Goal: Task Accomplishment & Management: Manage account settings

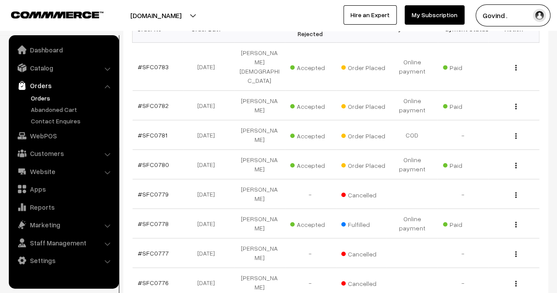
scroll to position [167, 0]
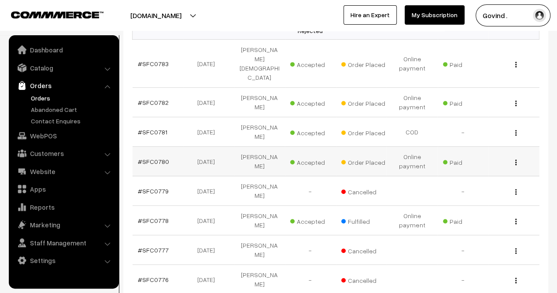
click at [515, 159] on img "button" at bounding box center [515, 162] width 1 height 6
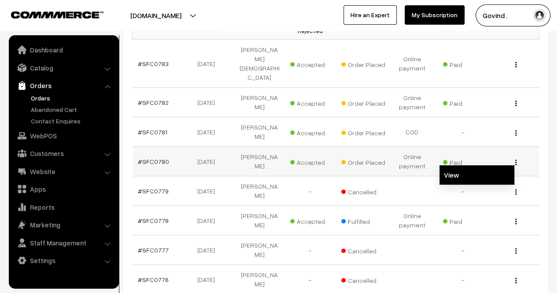
click at [474, 165] on link "View" at bounding box center [477, 174] width 75 height 19
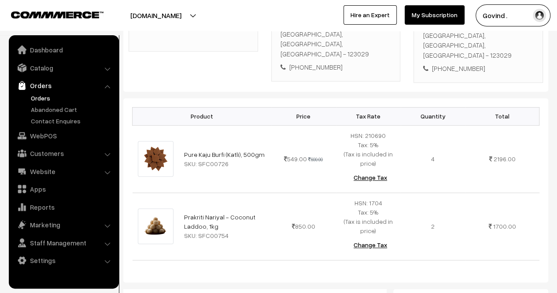
scroll to position [223, 0]
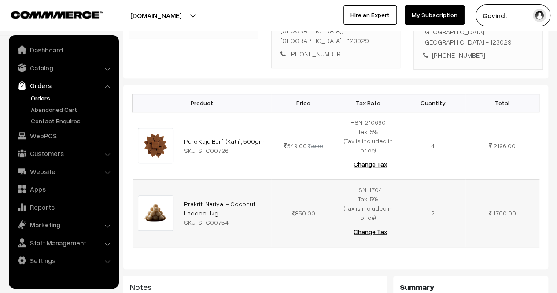
drag, startPoint x: 221, startPoint y: 201, endPoint x: 182, endPoint y: 193, distance: 39.0
click at [182, 193] on td "Prakriti Nariyal - Coconut Laddoo, 1kg SKU: SFC00754" at bounding box center [225, 212] width 93 height 67
copy link "Prakriti Nariyal - Coconut Laddoo, 1kg"
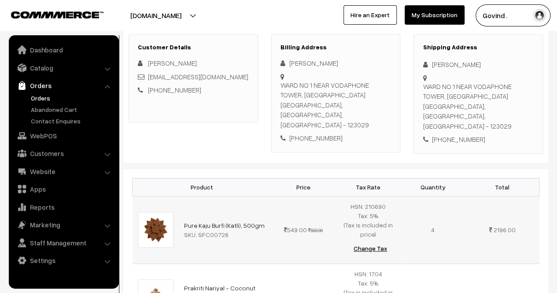
scroll to position [135, 0]
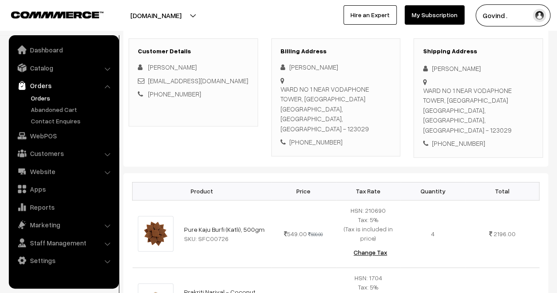
click at [414, 123] on div "Shipping Address Sudhir Kumar WARD NO 1 NEAR VODAPHONE TOWER, CHHAJJUPURAM COLO…" at bounding box center [479, 97] width 130 height 119
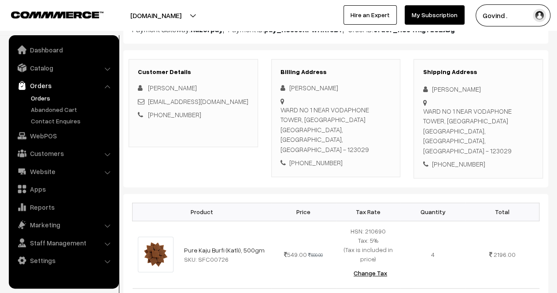
scroll to position [112, 0]
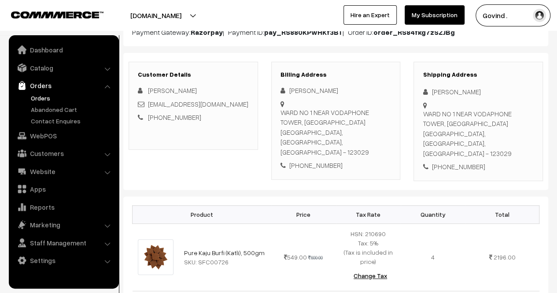
drag, startPoint x: 424, startPoint y: 111, endPoint x: 470, endPoint y: 131, distance: 50.7
click at [470, 131] on div "WARD NO 1 NEAR VODAPHONE TOWER, CHHAJJUPURAM COLONY MAHENDRAGARH, Haryana, Indi…" at bounding box center [478, 134] width 111 height 50
copy div "WARD NO 1 NEAR VODAPHONE TOWER, CHHAJJUPURAM COLONY MAHENDRAGARH"
click at [431, 133] on div "WARD NO 1 NEAR VODAPHONE TOWER, CHHAJJUPURAM COLONY MAHENDRAGARH, Haryana, Indi…" at bounding box center [478, 134] width 111 height 50
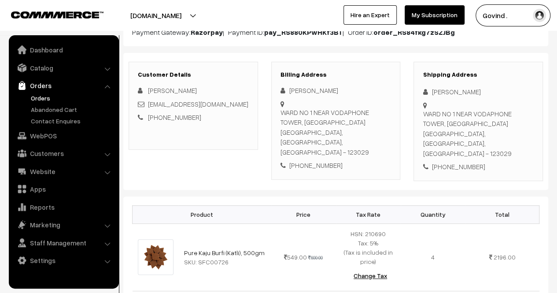
click at [431, 143] on div "WARD NO 1 NEAR VODAPHONE TOWER, CHHAJJUPURAM COLONY MAHENDRAGARH, Haryana, Indi…" at bounding box center [478, 134] width 111 height 50
copy div "123029"
click at [457, 162] on div "[PHONE_NUMBER]" at bounding box center [478, 167] width 111 height 10
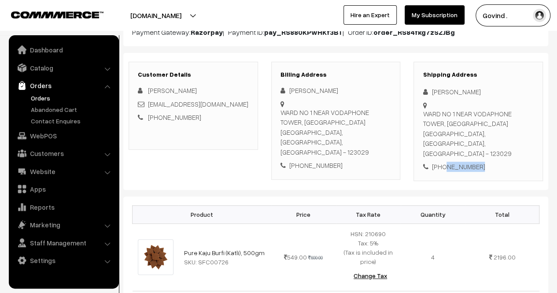
copy div "7503136358"
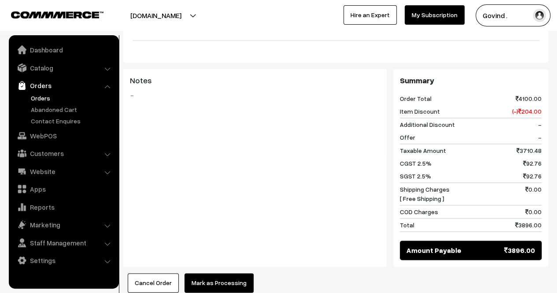
scroll to position [0, 0]
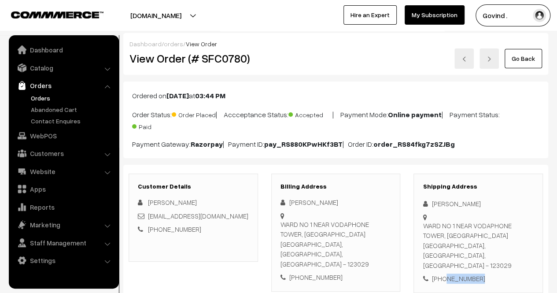
click at [531, 50] on link "Go Back" at bounding box center [523, 58] width 37 height 19
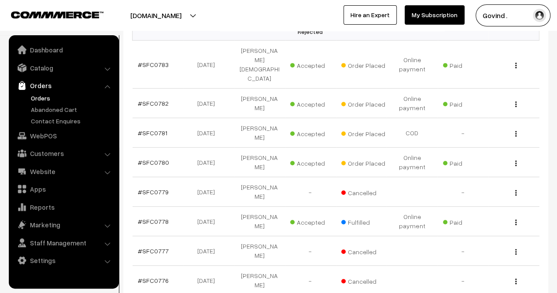
scroll to position [167, 0]
click at [515, 219] on img "button" at bounding box center [515, 222] width 1 height 6
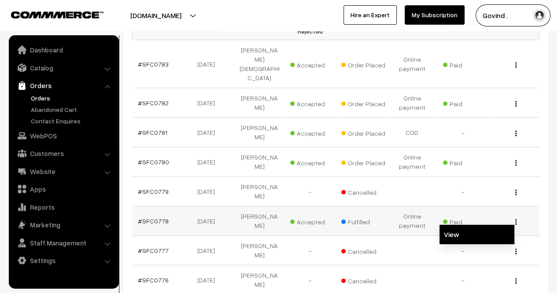
click at [482, 225] on link "View" at bounding box center [477, 234] width 75 height 19
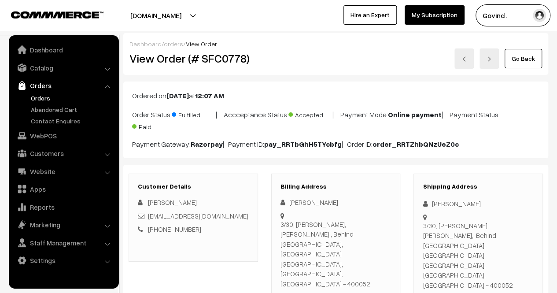
click at [518, 51] on link "Go Back" at bounding box center [523, 58] width 37 height 19
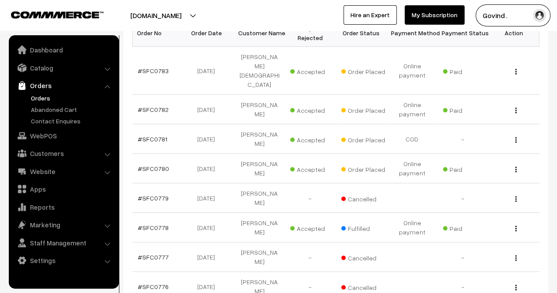
scroll to position [161, 0]
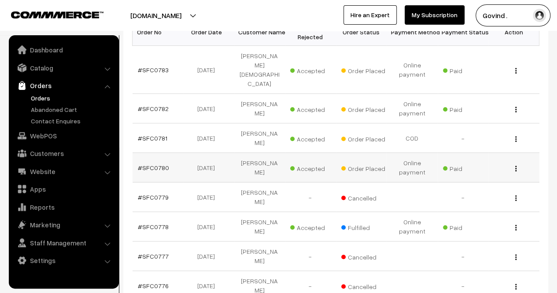
click at [515, 166] on img "button" at bounding box center [515, 169] width 1 height 6
click at [478, 171] on link "View" at bounding box center [477, 180] width 75 height 19
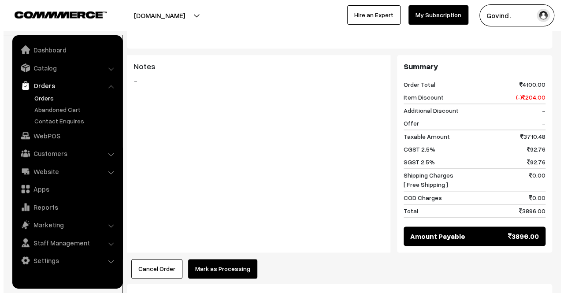
scroll to position [541, 0]
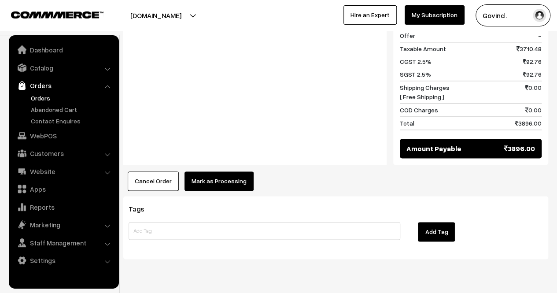
click at [225, 171] on button "Mark as Processing" at bounding box center [219, 180] width 69 height 19
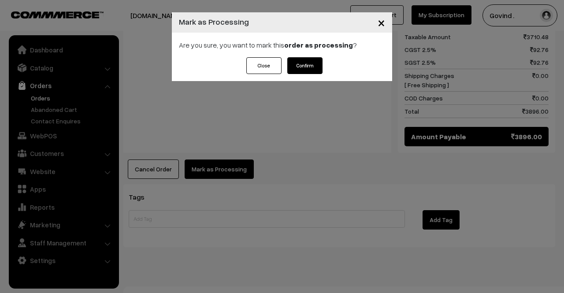
click at [302, 65] on button "Confirm" at bounding box center [304, 65] width 35 height 17
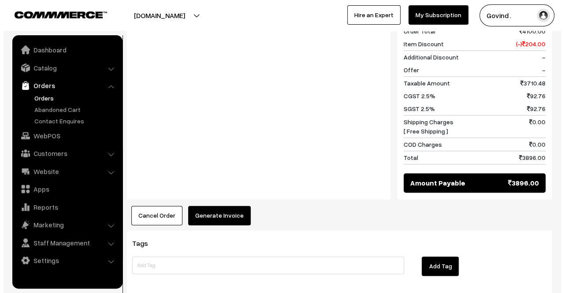
scroll to position [497, 0]
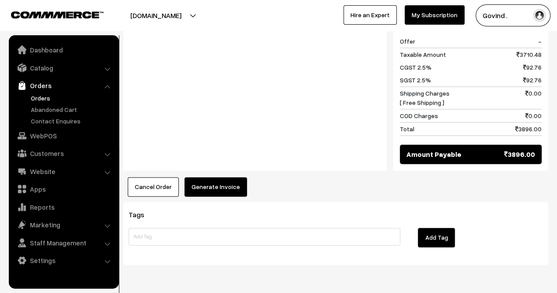
click at [225, 177] on button "Generate Invoice" at bounding box center [216, 186] width 63 height 19
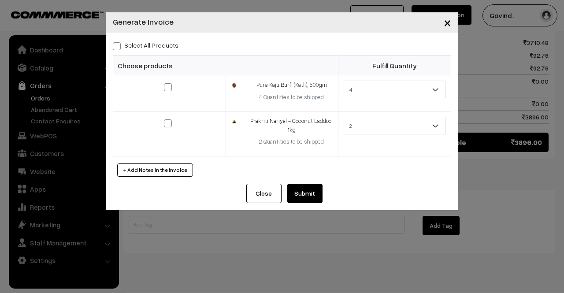
click at [112, 49] on div "Select All Products Choose products Fulfill Quantity 4 3 2 1 4" at bounding box center [282, 108] width 352 height 151
click at [113, 48] on span at bounding box center [117, 46] width 8 height 8
click at [113, 48] on input "Select All Products" at bounding box center [116, 45] width 6 height 6
checkbox input "true"
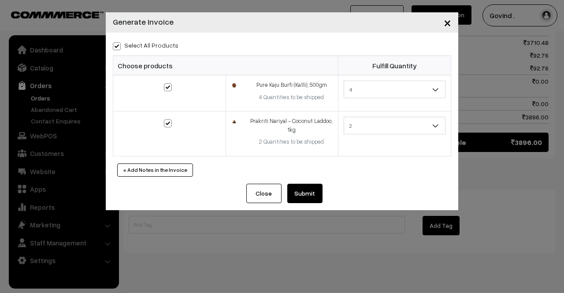
checkbox input "true"
click at [301, 193] on button "Submit" at bounding box center [304, 193] width 35 height 19
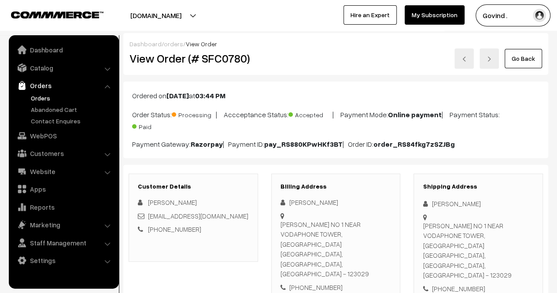
click at [557, 35] on html "Thank you for showing interest. Our team will call you shortly. Close [DOMAIN_N…" at bounding box center [278, 146] width 557 height 293
click at [530, 64] on link "Go Back" at bounding box center [523, 58] width 37 height 19
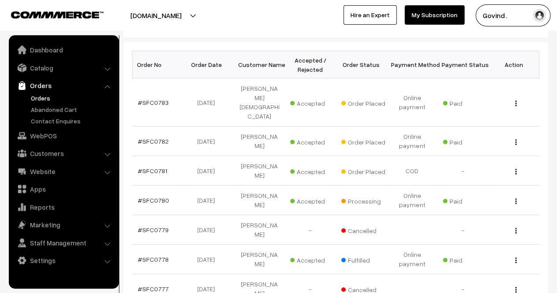
scroll to position [142, 0]
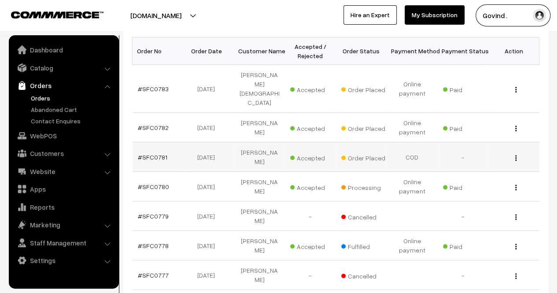
click at [515, 152] on div "View" at bounding box center [514, 156] width 41 height 9
click at [517, 152] on div "View" at bounding box center [514, 156] width 41 height 9
click at [516, 155] on img "button" at bounding box center [515, 158] width 1 height 6
click at [493, 161] on link "View" at bounding box center [477, 170] width 75 height 19
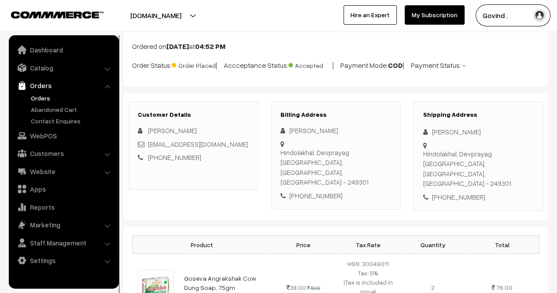
scroll to position [46, 0]
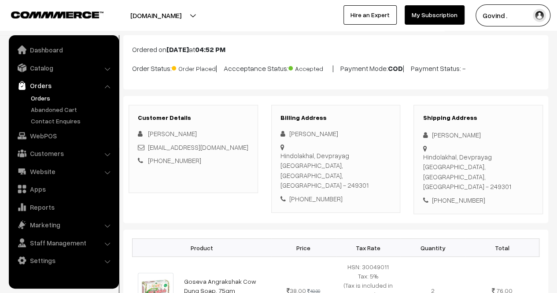
click at [439, 134] on div "[PERSON_NAME]" at bounding box center [478, 135] width 111 height 10
copy div "[PERSON_NAME]"
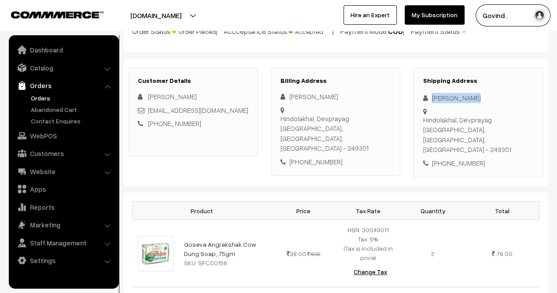
scroll to position [118, 0]
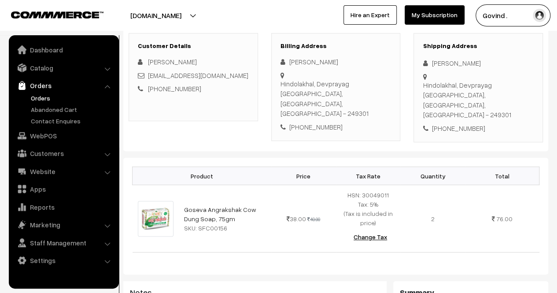
click at [462, 123] on div "[PHONE_NUMBER]" at bounding box center [478, 128] width 111 height 10
copy div "7078462749"
drag, startPoint x: 461, startPoint y: 92, endPoint x: 420, endPoint y: 83, distance: 41.5
click at [420, 83] on div "Shipping Address Aman Chauhan Hindolakhal, Devprayag Tehri Garhwal, Uttarakhand…" at bounding box center [479, 88] width 130 height 110
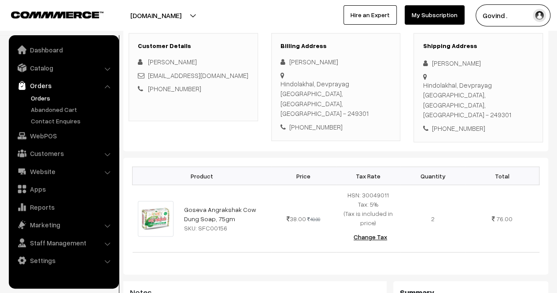
click at [439, 91] on div "Hindolakhal, Devprayag Tehri Garhwal, Uttarakhand, India - 249301" at bounding box center [478, 100] width 111 height 40
drag, startPoint x: 459, startPoint y: 93, endPoint x: 423, endPoint y: 86, distance: 37.2
click at [423, 86] on div "Hindolakhal, Devprayag Tehri Garhwal, Uttarakhand, India - 249301" at bounding box center [478, 100] width 111 height 40
copy div "Hindolakhal, Devprayag Tehri Garhwal"
click at [448, 96] on div "Hindolakhal, Devprayag Tehri Garhwal, Uttarakhand, India - 249301" at bounding box center [478, 100] width 111 height 40
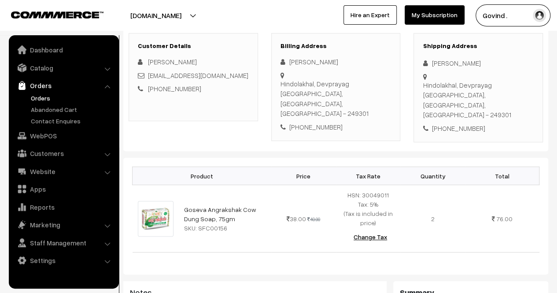
drag, startPoint x: 460, startPoint y: 96, endPoint x: 423, endPoint y: 97, distance: 37.0
click at [423, 97] on div "Hindolakhal, Devprayag Tehri Garhwal, Uttarakhand, India - 249301" at bounding box center [478, 100] width 111 height 40
copy div "Tehri Garhwal"
click at [433, 105] on div "Hindolakhal, Devprayag Tehri Garhwal, Uttarakhand, India - 249301" at bounding box center [478, 100] width 111 height 40
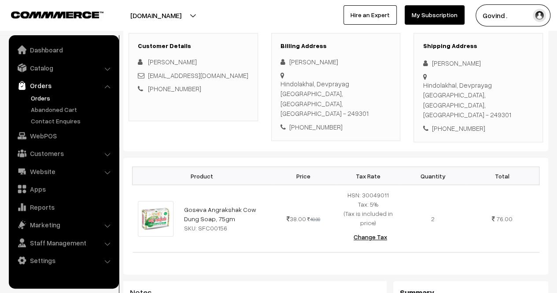
copy div "249301"
click at [457, 123] on div "+91 7078462749" at bounding box center [478, 128] width 111 height 10
copy div "7078462749"
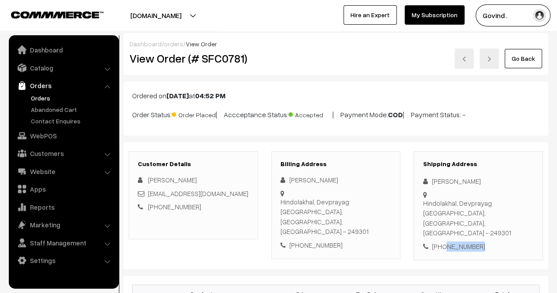
scroll to position [430, 0]
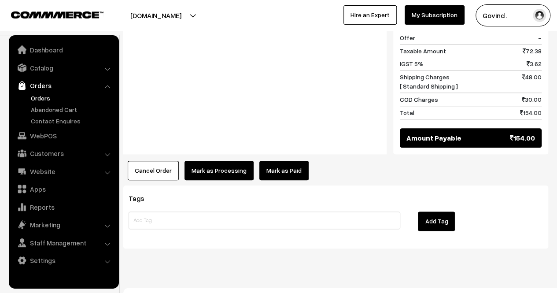
click at [219, 162] on button "Mark as Processing" at bounding box center [219, 170] width 69 height 19
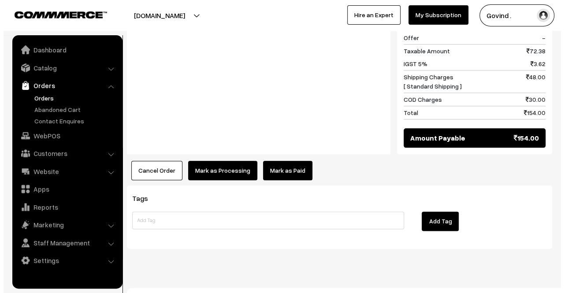
scroll to position [419, 0]
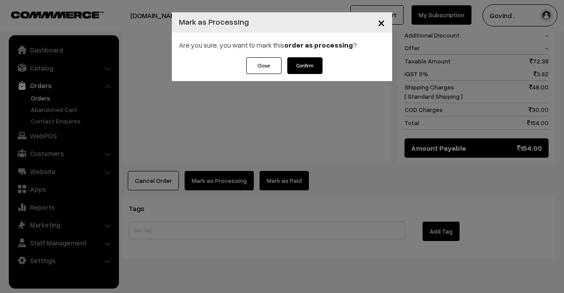
click at [312, 64] on button "Confirm" at bounding box center [304, 65] width 35 height 17
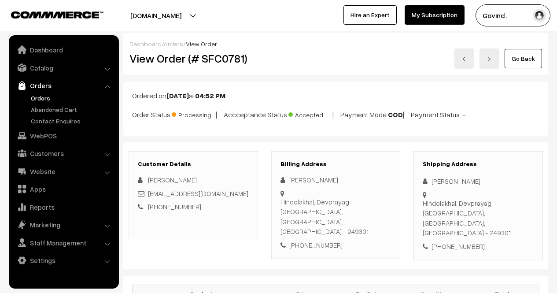
scroll to position [388, 0]
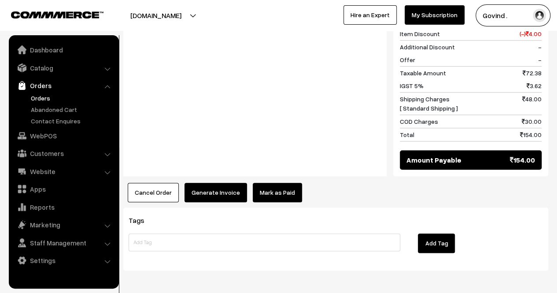
click at [226, 188] on button "Generate Invoice" at bounding box center [216, 192] width 63 height 19
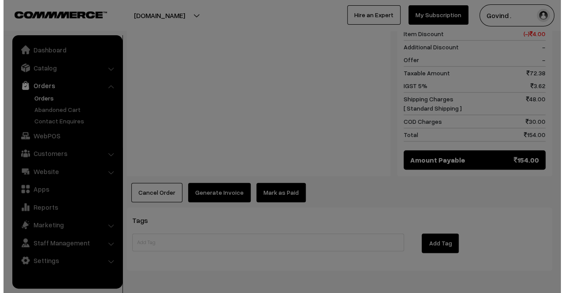
scroll to position [378, 0]
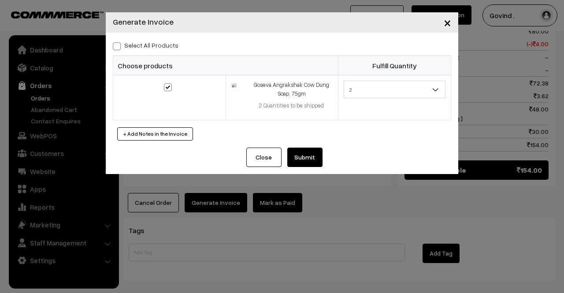
click at [116, 47] on span at bounding box center [117, 46] width 8 height 8
click at [116, 47] on input "Select All Products" at bounding box center [116, 45] width 6 height 6
checkbox input "true"
click at [318, 159] on button "Submit" at bounding box center [304, 157] width 35 height 19
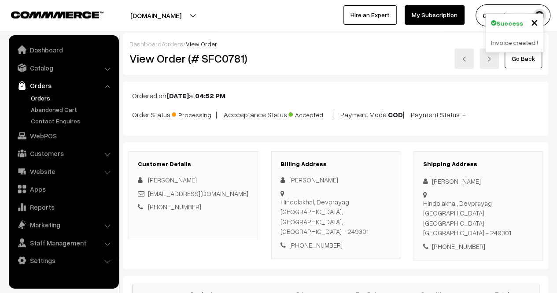
click at [524, 59] on link "Go Back" at bounding box center [523, 58] width 37 height 19
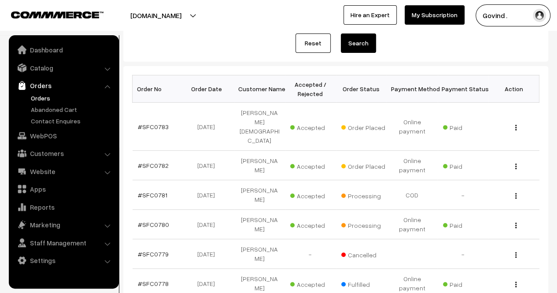
scroll to position [106, 0]
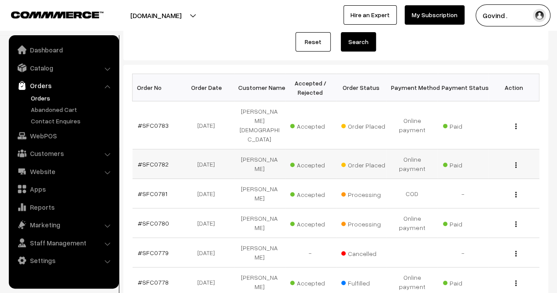
click at [515, 162] on img "button" at bounding box center [515, 165] width 1 height 6
click at [485, 168] on link "View" at bounding box center [477, 177] width 75 height 19
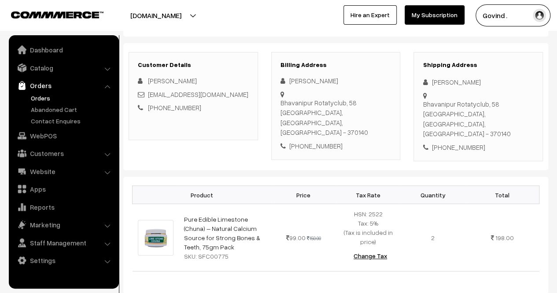
scroll to position [120, 0]
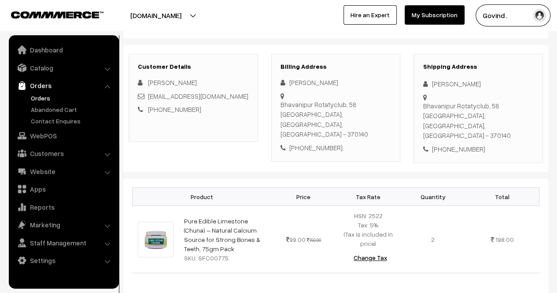
click at [450, 144] on div "+91 9924035989" at bounding box center [478, 149] width 111 height 10
click at [450, 144] on div "[PHONE_NUMBER]" at bounding box center [478, 149] width 111 height 10
copy div "9924035989"
click at [437, 83] on div "[PERSON_NAME]" at bounding box center [478, 84] width 111 height 10
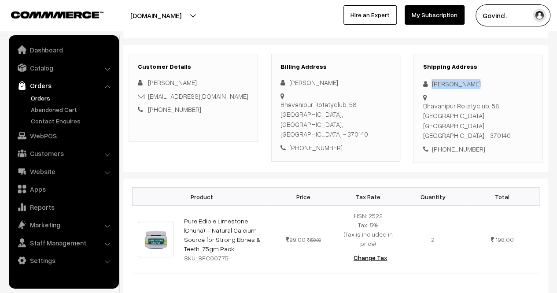
click at [437, 83] on div "[PERSON_NAME]" at bounding box center [478, 84] width 111 height 10
copy div "[PERSON_NAME]"
click at [460, 144] on div "+91 9924035989" at bounding box center [478, 149] width 111 height 10
copy div "9924035989"
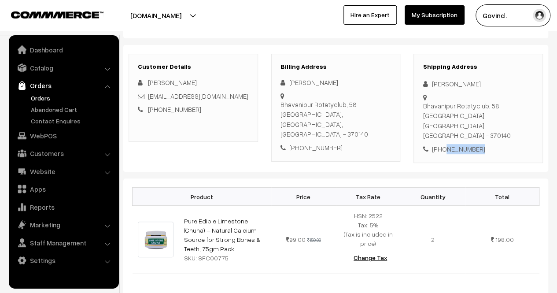
drag, startPoint x: 456, startPoint y: 106, endPoint x: 431, endPoint y: 93, distance: 27.8
click at [431, 101] on div "Bhavanipur Rotatyclub, 58 Bhachau, Gujarat, India - 370140" at bounding box center [478, 121] width 111 height 40
copy div "Bhavanipur Rotatyclub, 58 Bhachau"
click at [442, 109] on div "Bhavanipur Rotatyclub, 58 Bhachau, Gujarat, India - 370140" at bounding box center [478, 121] width 111 height 40
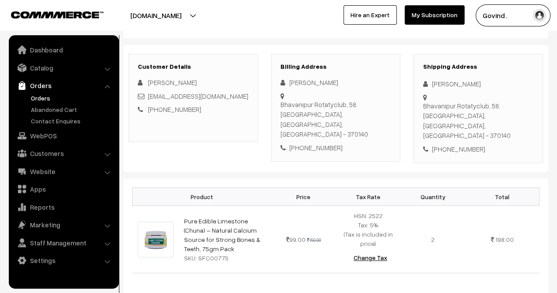
click at [507, 106] on div "Bhavanipur Rotatyclub, 58 Bhachau, Gujarat, India - 370140" at bounding box center [478, 121] width 111 height 40
copy div "370140"
click at [456, 144] on div "+91 9924035989" at bounding box center [478, 149] width 111 height 10
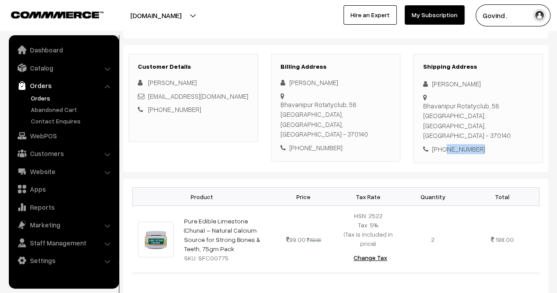
copy div "9924035989"
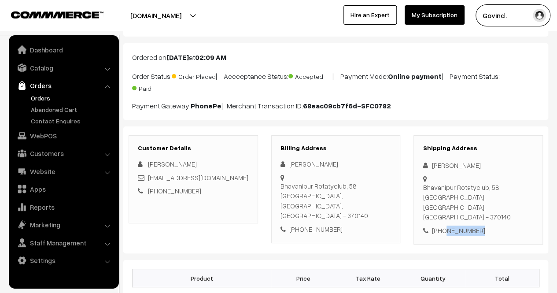
scroll to position [0, 0]
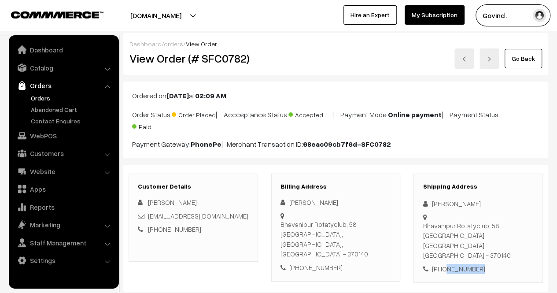
click at [541, 63] on link "Go Back" at bounding box center [523, 58] width 37 height 19
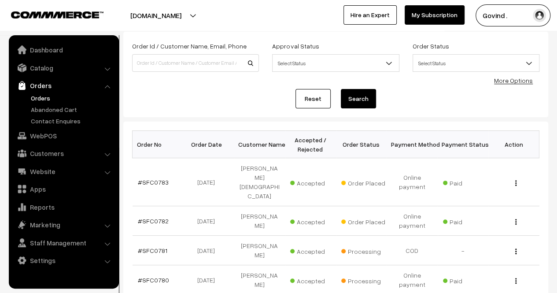
scroll to position [51, 0]
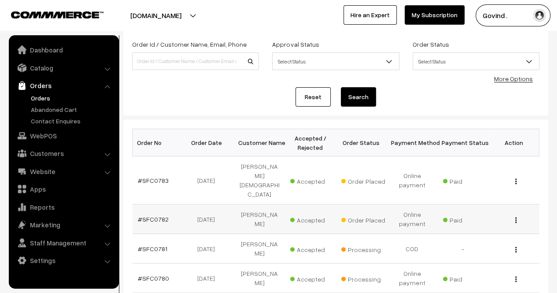
click at [517, 216] on button "button" at bounding box center [516, 219] width 2 height 7
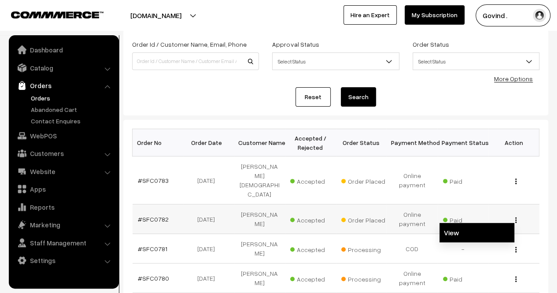
click at [486, 223] on link "View" at bounding box center [477, 232] width 75 height 19
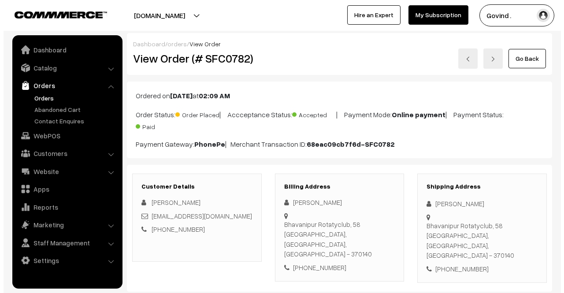
scroll to position [441, 0]
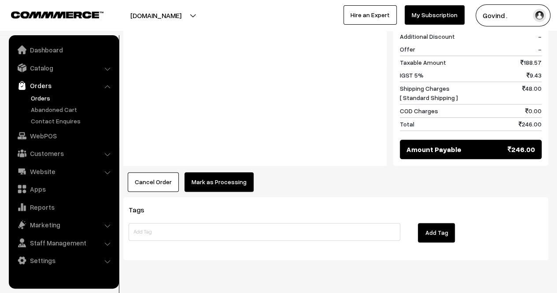
click at [219, 172] on button "Mark as Processing" at bounding box center [219, 181] width 69 height 19
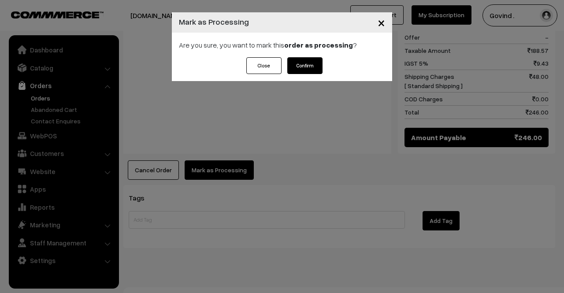
click at [304, 64] on button "Confirm" at bounding box center [304, 65] width 35 height 17
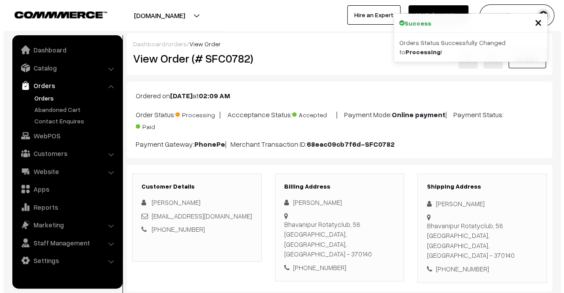
scroll to position [431, 0]
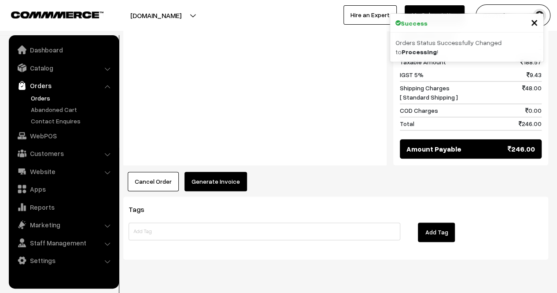
click at [219, 172] on button "Generate Invoice" at bounding box center [216, 181] width 63 height 19
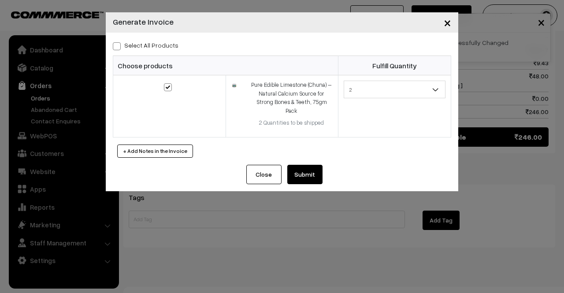
click at [119, 47] on span at bounding box center [117, 46] width 8 height 8
click at [118, 47] on input "Select All Products" at bounding box center [116, 45] width 6 height 6
checkbox input "true"
click at [307, 169] on button "Submit" at bounding box center [304, 174] width 35 height 19
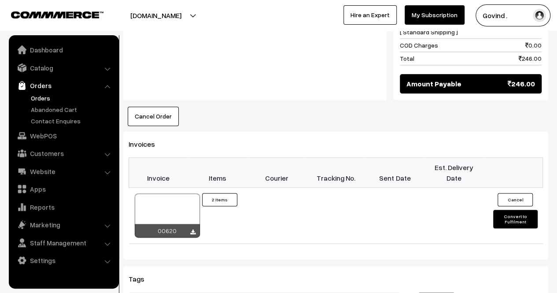
scroll to position [493, 0]
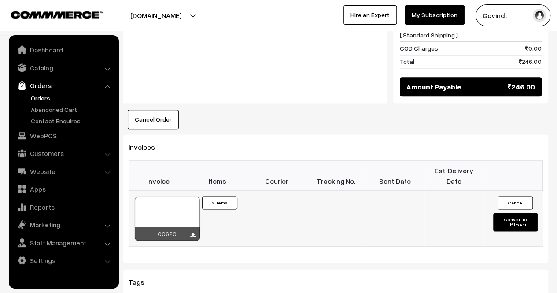
click at [516, 213] on button "Convert to Fulfilment" at bounding box center [515, 222] width 44 height 19
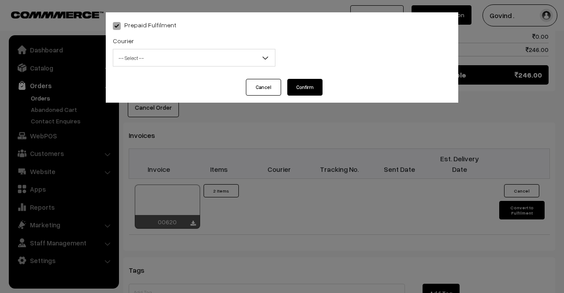
click at [196, 53] on span "-- Select --" at bounding box center [194, 57] width 162 height 15
click at [267, 87] on button "Cancel" at bounding box center [263, 87] width 35 height 17
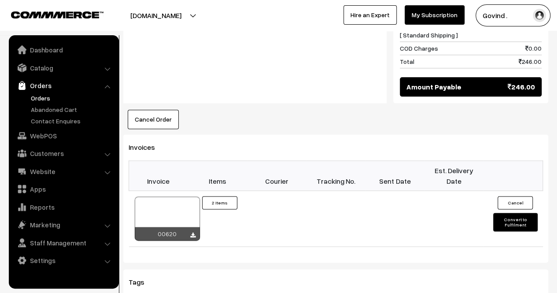
scroll to position [0, 0]
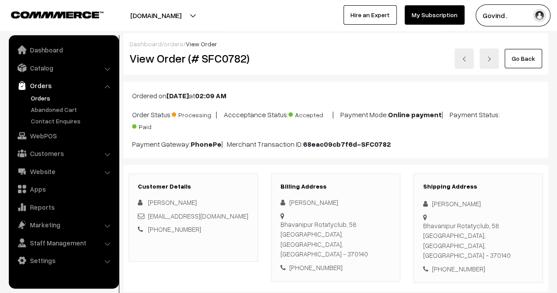
click at [530, 52] on link "Go Back" at bounding box center [523, 58] width 37 height 19
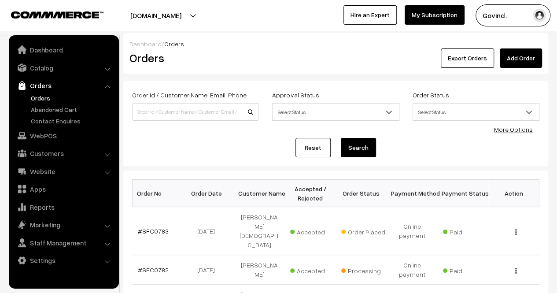
scroll to position [82, 0]
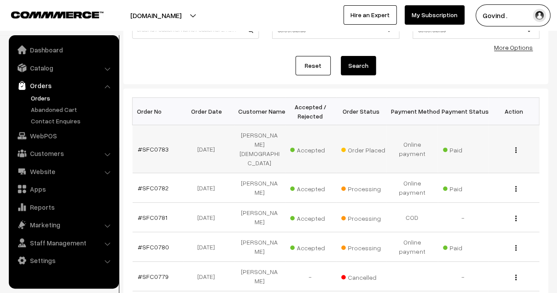
click at [515, 144] on div "View" at bounding box center [514, 148] width 41 height 9
click at [516, 147] on img "button" at bounding box center [515, 150] width 1 height 6
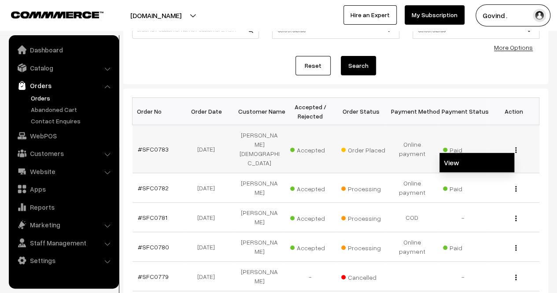
click at [483, 153] on link "View" at bounding box center [477, 162] width 75 height 19
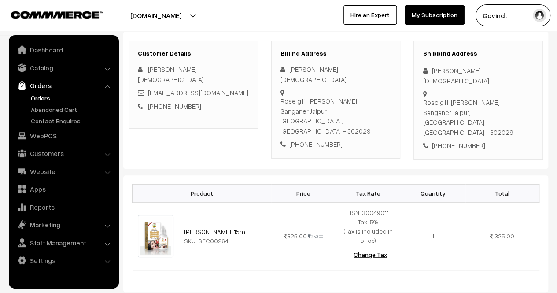
scroll to position [132, 0]
click at [448, 74] on div "[PERSON_NAME][DEMOGRAPHIC_DATA]" at bounding box center [478, 77] width 111 height 20
click at [448, 74] on div "Apoorva Jain" at bounding box center [478, 77] width 111 height 20
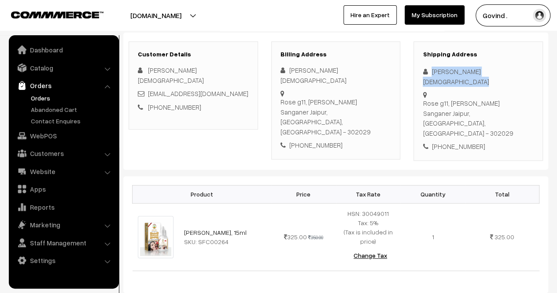
click at [448, 74] on div "Apoorva Jain" at bounding box center [478, 77] width 111 height 20
copy div "Apoorva Jain"
click at [452, 141] on div "+91 9929020191" at bounding box center [478, 146] width 111 height 10
copy div "9929020191"
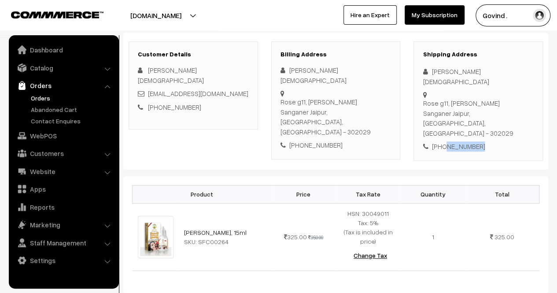
drag, startPoint x: 423, startPoint y: 92, endPoint x: 465, endPoint y: 98, distance: 42.3
click at [465, 98] on div "Rose g11, Manglam Ananda Sanganer Jaipur, Rajasthan, India - 302029" at bounding box center [478, 118] width 111 height 40
copy div "Rose g11, Manglam Ananda Sanganer Jaipur"
click at [431, 110] on div "Rose g11, Manglam Ananda Sanganer Jaipur, Rajasthan, India - 302029" at bounding box center [478, 118] width 111 height 40
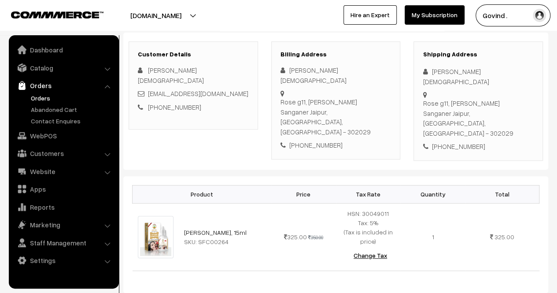
copy div "302029"
click at [454, 141] on div "+91 9929020191" at bounding box center [478, 146] width 111 height 10
copy div "9929020191"
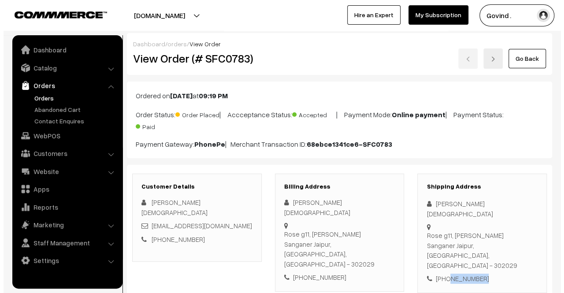
scroll to position [452, 0]
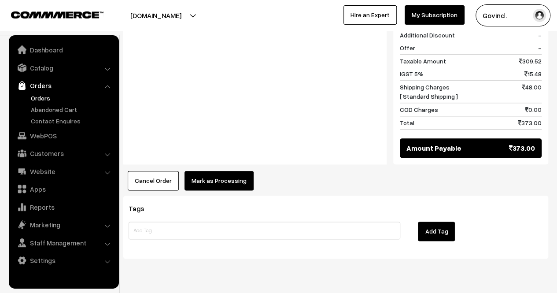
click at [242, 171] on button "Mark as Processing" at bounding box center [219, 180] width 69 height 19
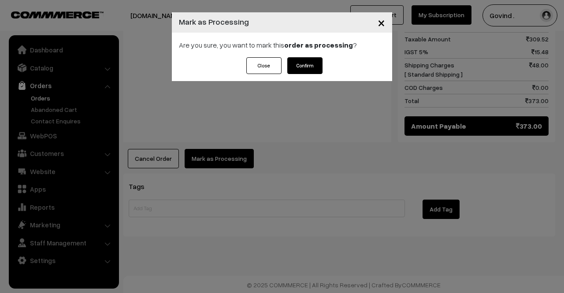
click at [306, 64] on button "Confirm" at bounding box center [304, 65] width 35 height 17
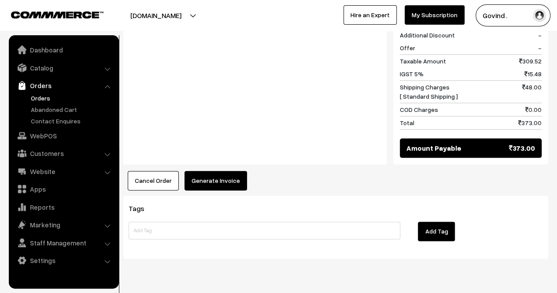
click at [221, 171] on button "Generate Invoice" at bounding box center [216, 180] width 63 height 19
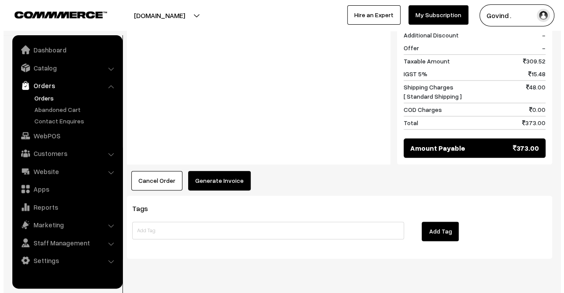
scroll to position [439, 0]
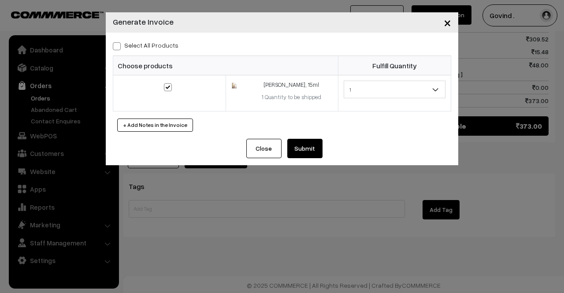
click at [118, 50] on span at bounding box center [117, 46] width 8 height 8
click at [118, 48] on input "Select All Products" at bounding box center [116, 45] width 6 height 6
checkbox input "true"
click at [319, 147] on button "Submit" at bounding box center [304, 148] width 35 height 19
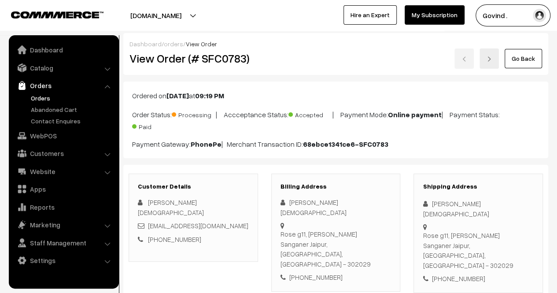
drag, startPoint x: 563, startPoint y: 167, endPoint x: 563, endPoint y: -38, distance: 205.3
click at [557, 0] on html "Thank you for showing interest. Our team will call you shortly. Close [DOMAIN_N…" at bounding box center [278, 146] width 557 height 293
click at [526, 50] on link "Go Back" at bounding box center [523, 58] width 37 height 19
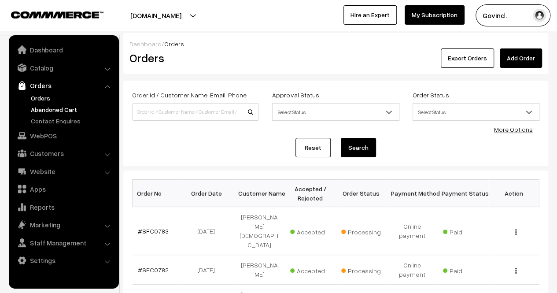
click at [58, 108] on link "Abandoned Cart" at bounding box center [72, 109] width 87 height 9
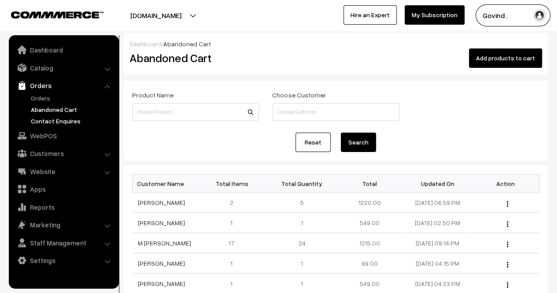
click at [59, 118] on link "Contact Enquires" at bounding box center [72, 120] width 87 height 9
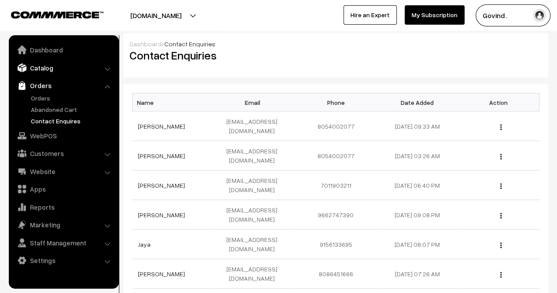
click at [57, 66] on link "Catalog" at bounding box center [63, 68] width 105 height 16
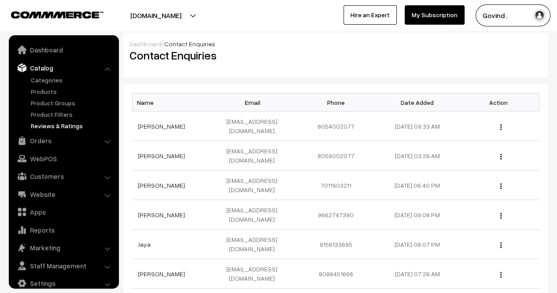
click at [63, 125] on link "Reviews & Ratings" at bounding box center [72, 125] width 87 height 9
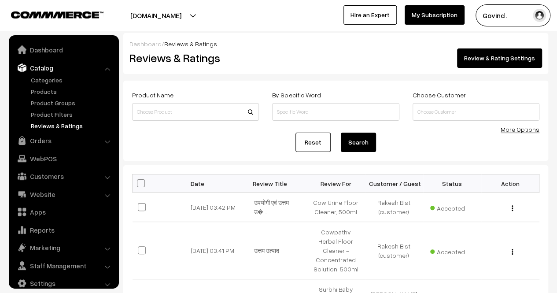
scroll to position [11, 0]
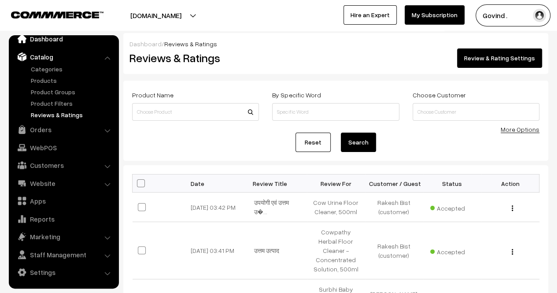
click at [54, 37] on link "Dashboard" at bounding box center [63, 39] width 105 height 16
